Goal: Information Seeking & Learning: Learn about a topic

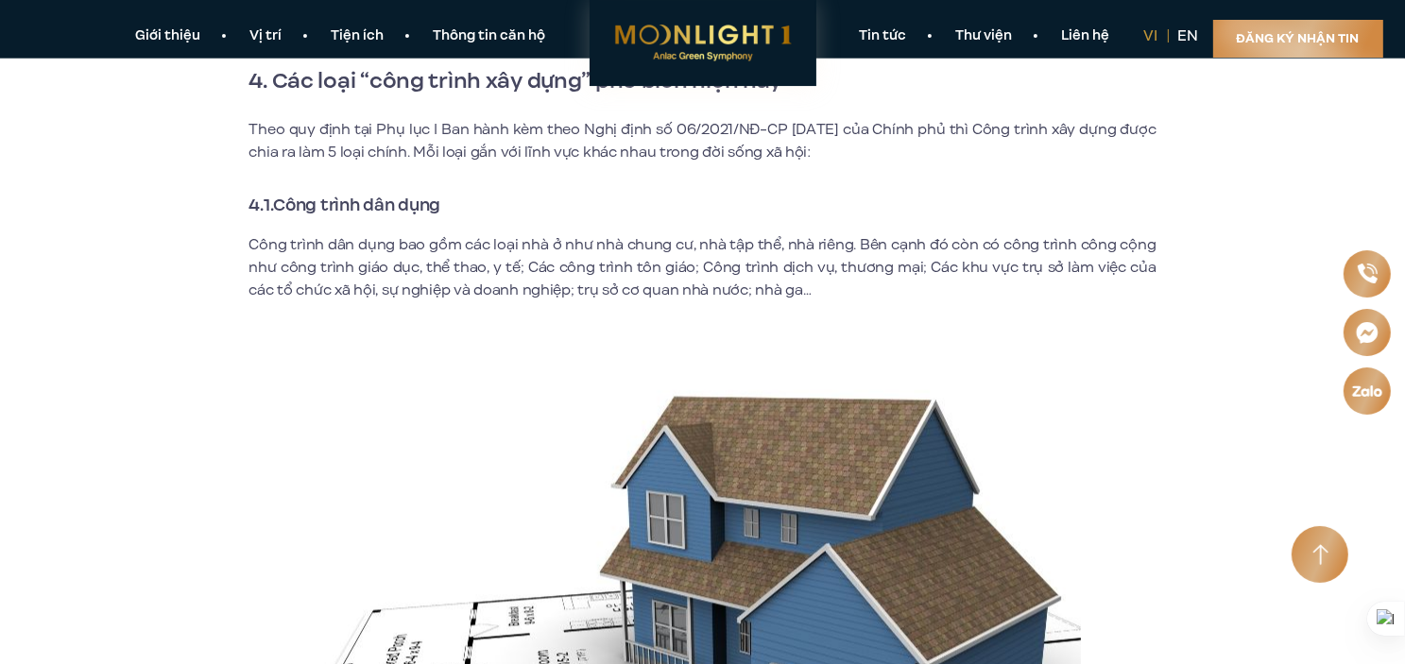
scroll to position [3495, 0]
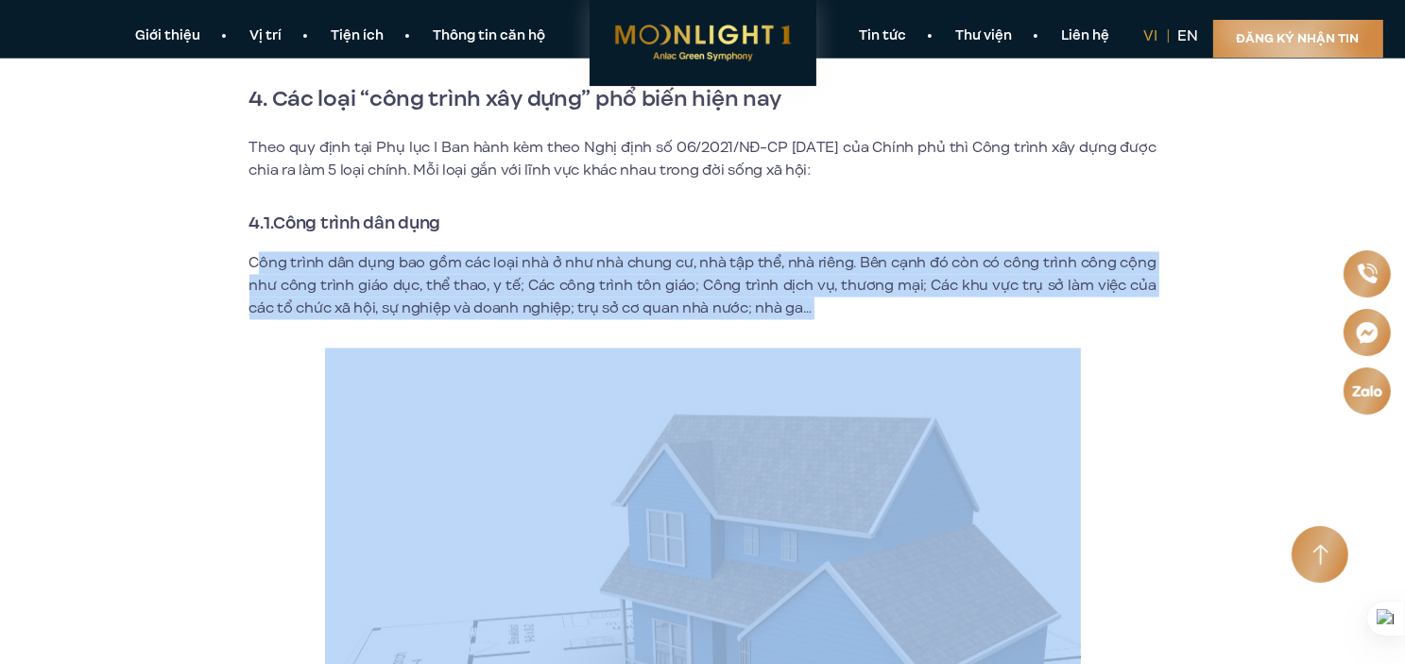
drag, startPoint x: 254, startPoint y: 255, endPoint x: 759, endPoint y: 332, distance: 510.2
click at [756, 334] on div "Xây dựng là một trong những lĩnh vực đang phát triển mạnh trong xã hội hiện đại…" at bounding box center [702, 385] width 907 height 6497
click at [807, 295] on p "Công trình dân dụng bao gồm các loại nhà ở như nhà chung cư, nhà tập thể, nhà r…" at bounding box center [702, 286] width 907 height 68
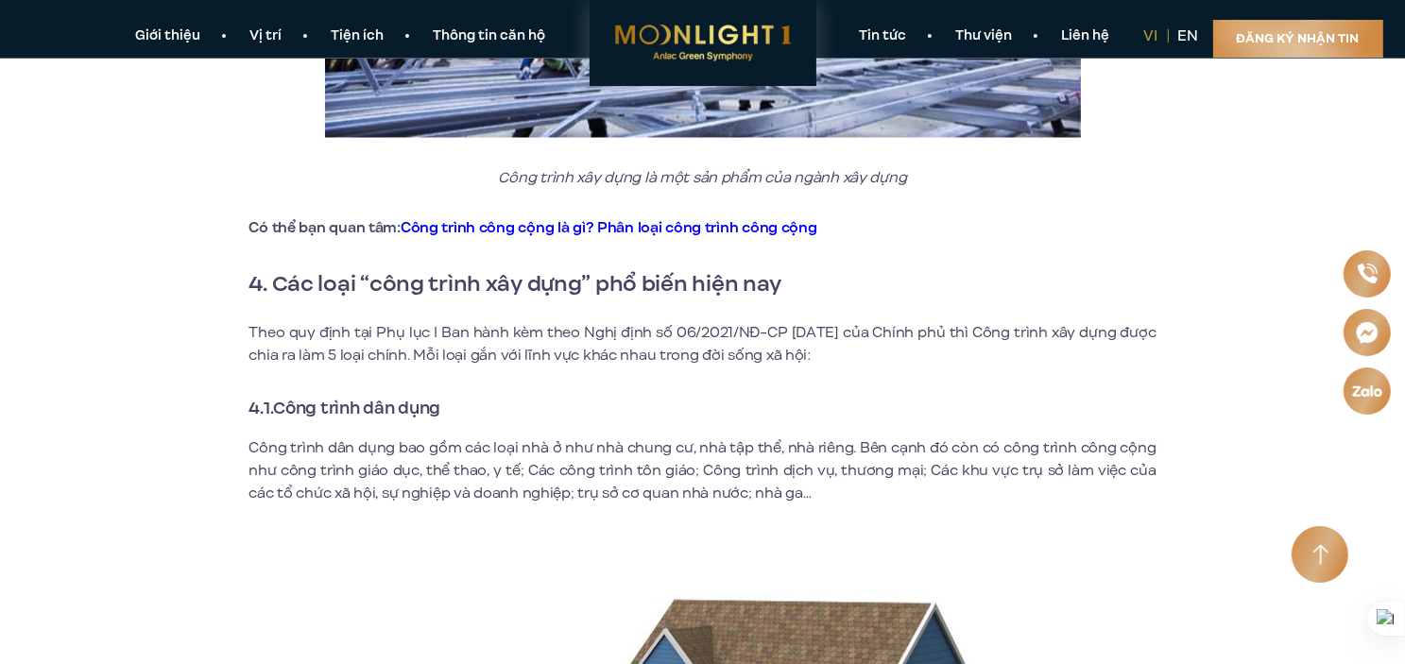
scroll to position [3306, 0]
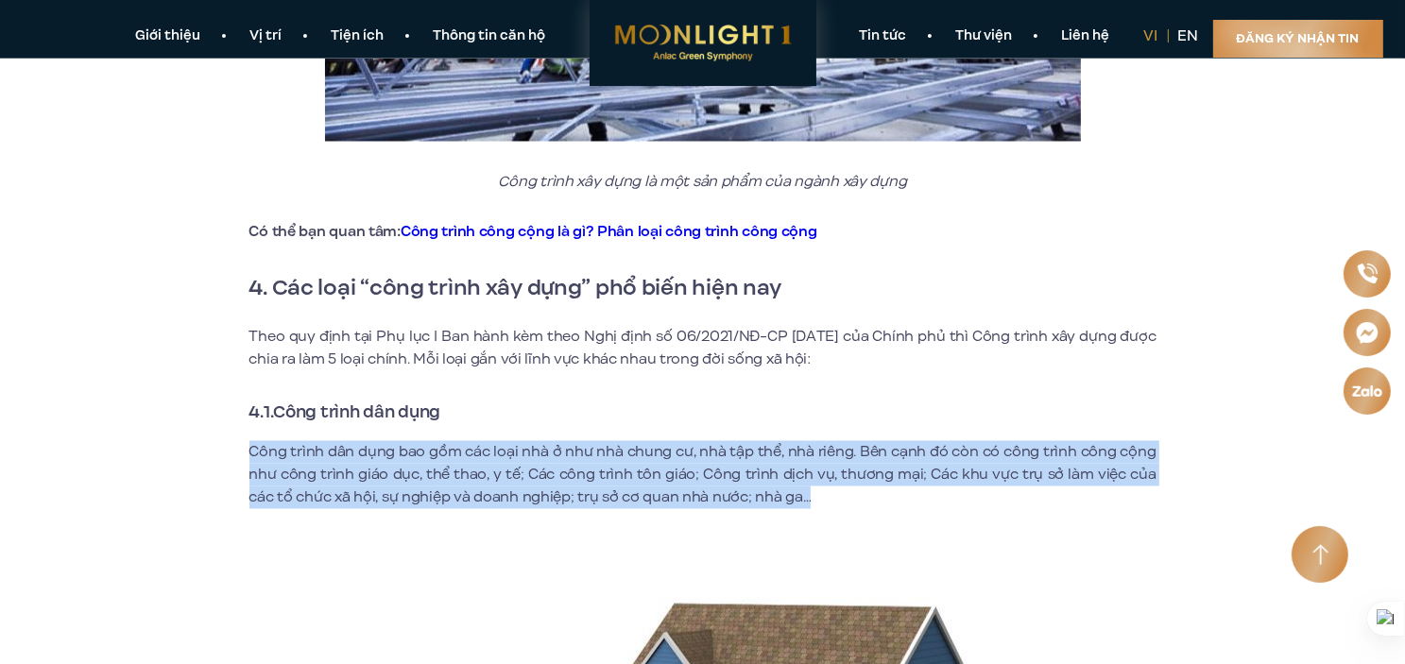
drag, startPoint x: 785, startPoint y: 499, endPoint x: 184, endPoint y: 447, distance: 603.0
click at [184, 447] on div "Công trình xây dựng là gì? Công trình xây dựng phân loại như thế nào? Xây dựng …" at bounding box center [703, 572] width 1162 height 6661
copy p "Công trình dân dụng bao gồm các loại nhà ở như nhà chung cư, nhà tập thể, nhà r…"
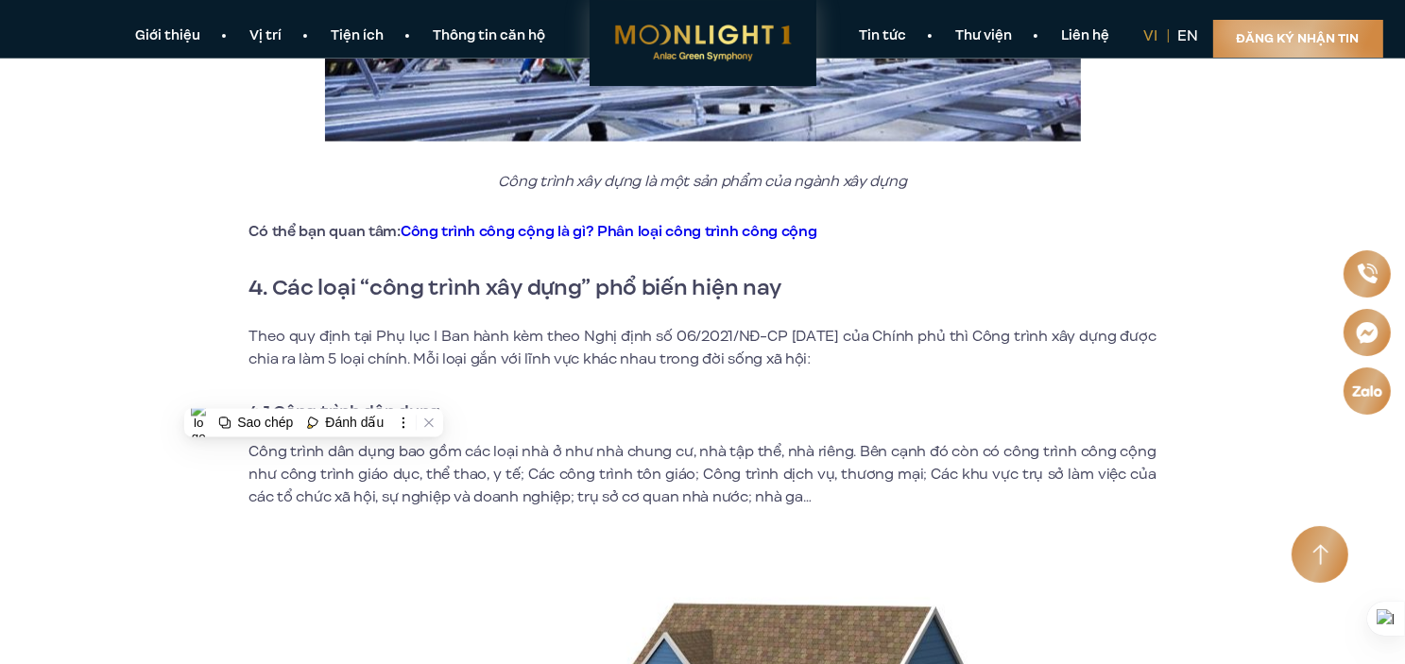
click at [560, 327] on p "Theo quy định tại Phụ lục I Ban hành kèm theo Nghị định số 06/2021/NĐ-CP [DATE]…" at bounding box center [702, 348] width 907 height 45
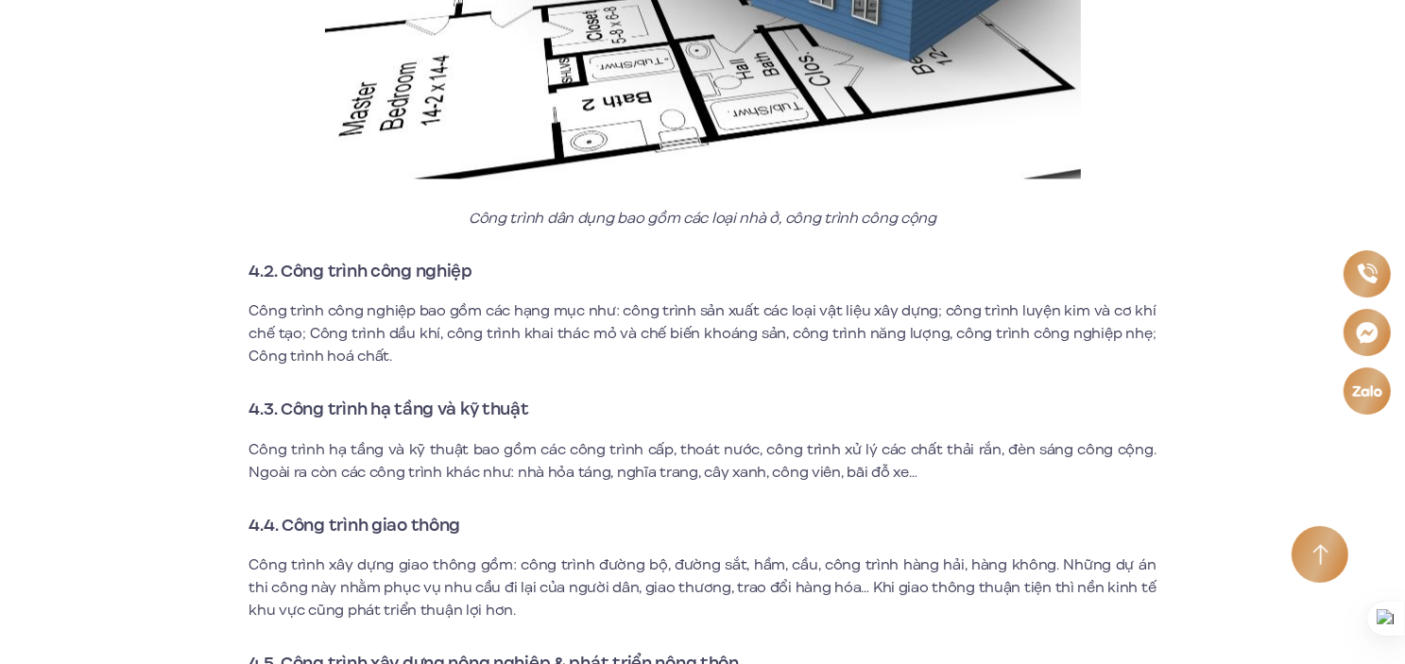
scroll to position [4251, 0]
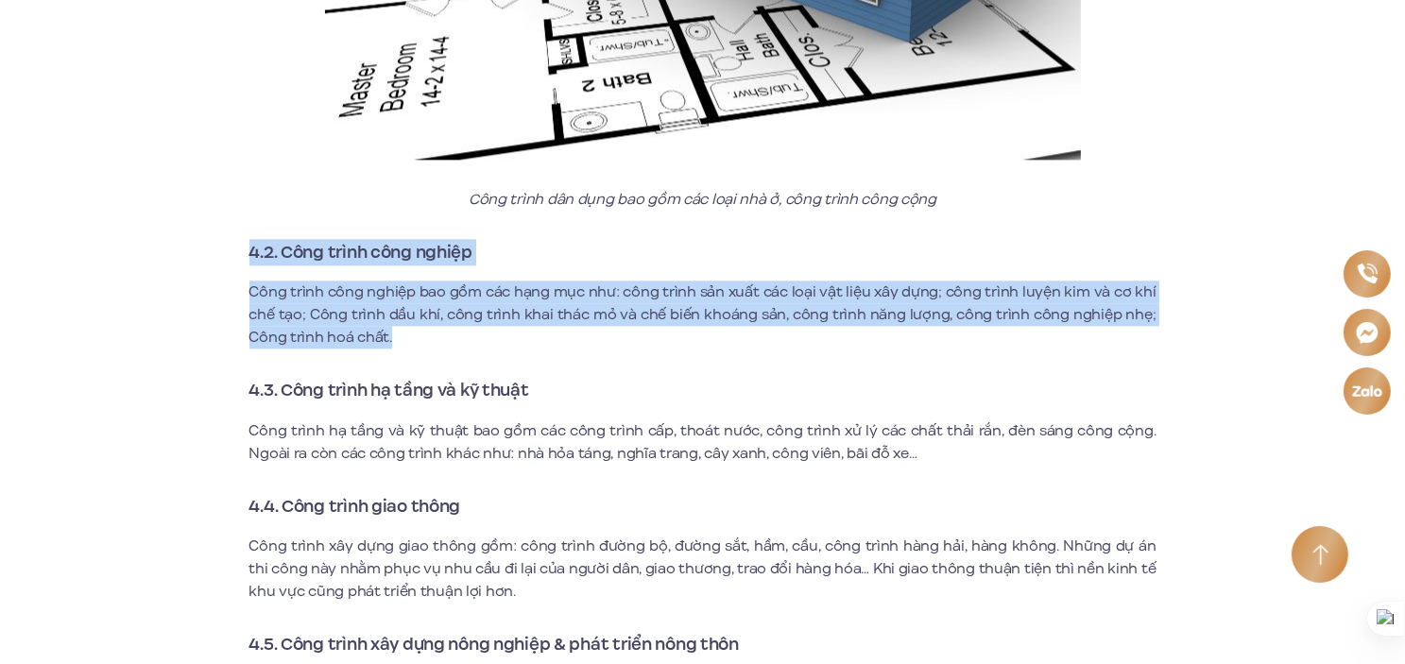
drag, startPoint x: 408, startPoint y: 331, endPoint x: 250, endPoint y: 248, distance: 177.9
